Goal: Check status: Check status

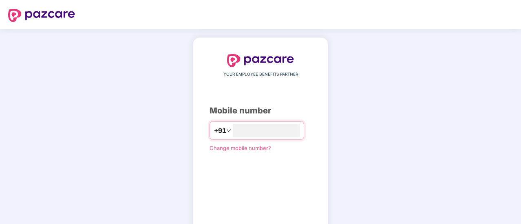
scroll to position [45, 0]
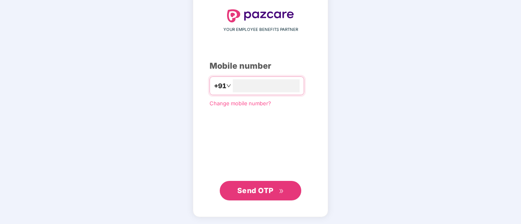
type input "**********"
click at [243, 187] on span "Send OTP" at bounding box center [255, 191] width 36 height 9
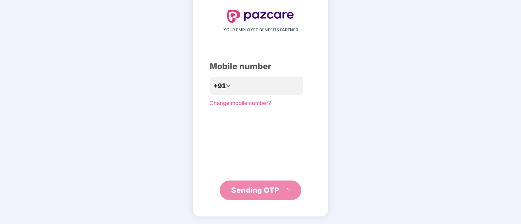
scroll to position [41, 0]
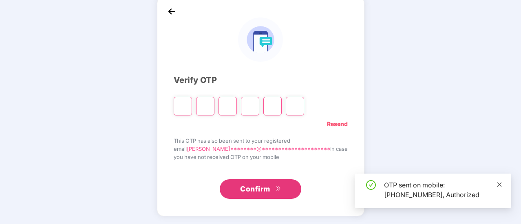
click at [499, 185] on icon "close" at bounding box center [499, 184] width 4 height 4
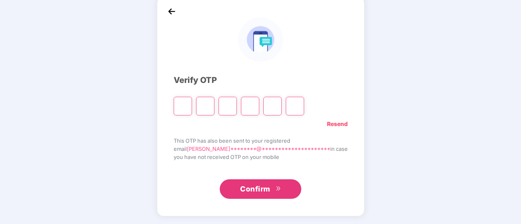
click at [192, 105] on input "Please enter verification code. Digit 1" at bounding box center [183, 106] width 18 height 19
type input "*"
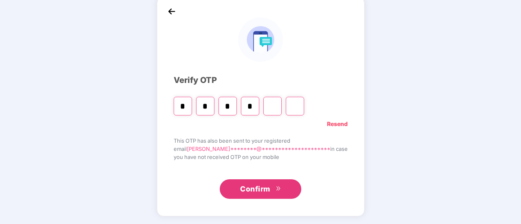
type input "*"
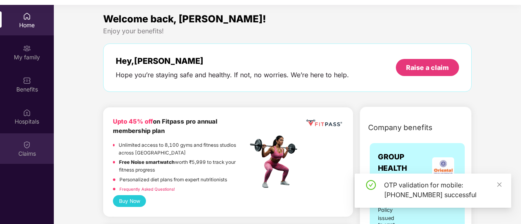
click at [24, 149] on div "Claims" at bounding box center [27, 149] width 54 height 31
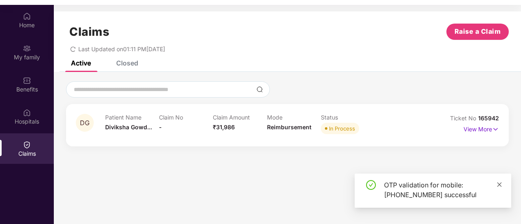
click at [498, 183] on icon "close" at bounding box center [499, 185] width 6 height 6
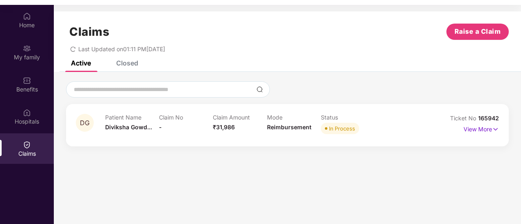
click at [493, 134] on div "View More" at bounding box center [480, 129] width 35 height 13
click at [492, 132] on img at bounding box center [495, 129] width 7 height 9
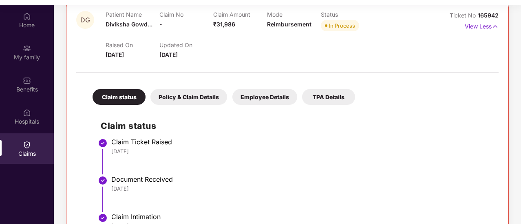
scroll to position [97, 0]
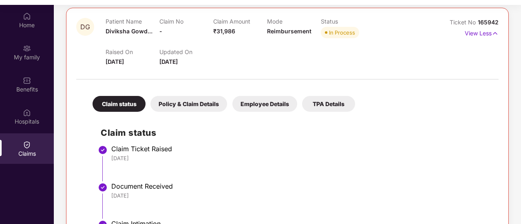
click at [167, 97] on div "Policy & Claim Details" at bounding box center [188, 104] width 77 height 16
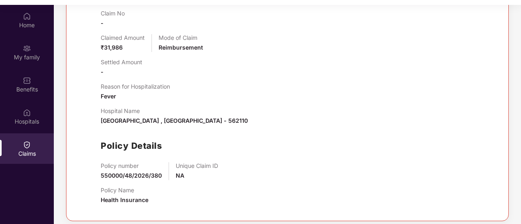
scroll to position [0, 0]
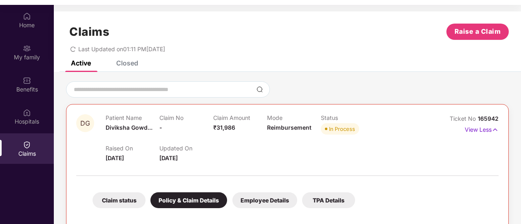
click at [110, 200] on div "Claim status" at bounding box center [118, 201] width 53 height 16
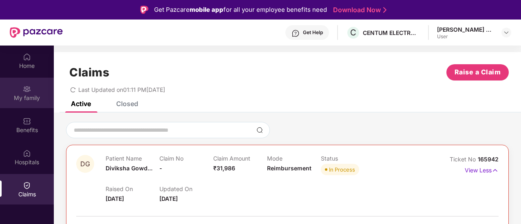
click at [32, 97] on div "My family" at bounding box center [27, 98] width 54 height 8
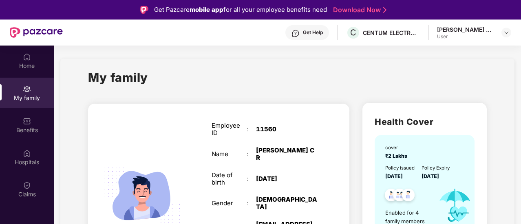
scroll to position [136, 0]
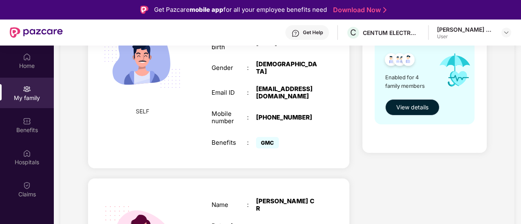
click at [420, 105] on span "View details" at bounding box center [412, 107] width 32 height 9
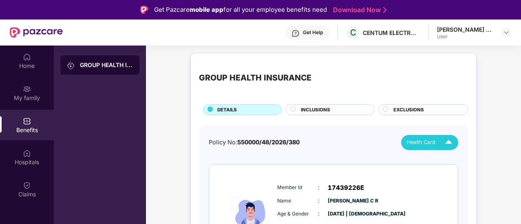
click at [437, 140] on div "Health Card" at bounding box center [430, 143] width 49 height 14
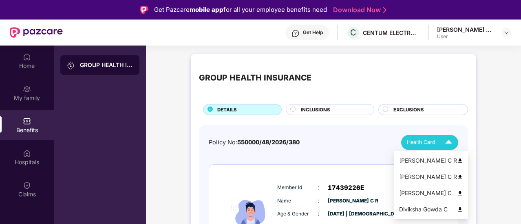
click at [457, 212] on img at bounding box center [460, 210] width 6 height 6
